Goal: Task Accomplishment & Management: Manage account settings

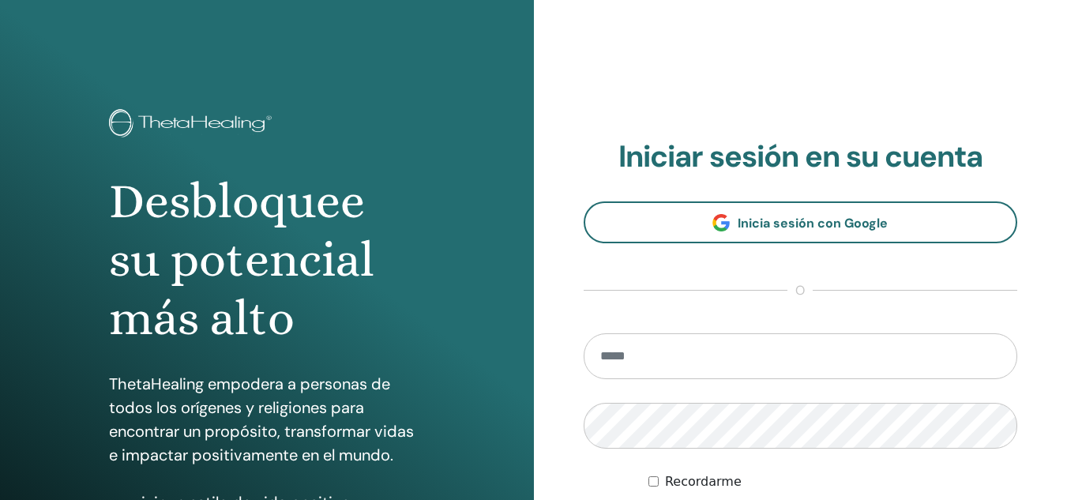
scroll to position [160, 0]
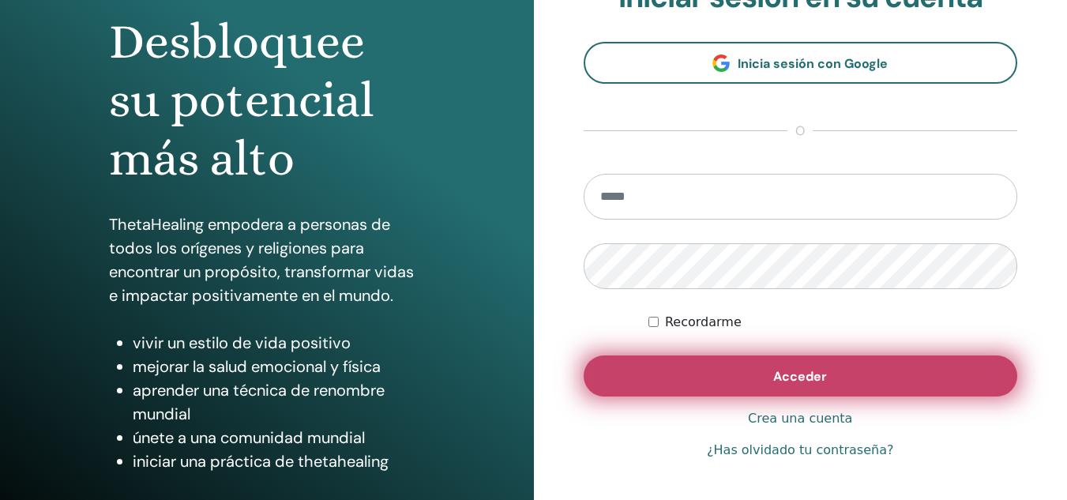
type input "**********"
click at [668, 378] on button "Acceder" at bounding box center [801, 375] width 434 height 41
